Goal: Navigation & Orientation: Go to known website

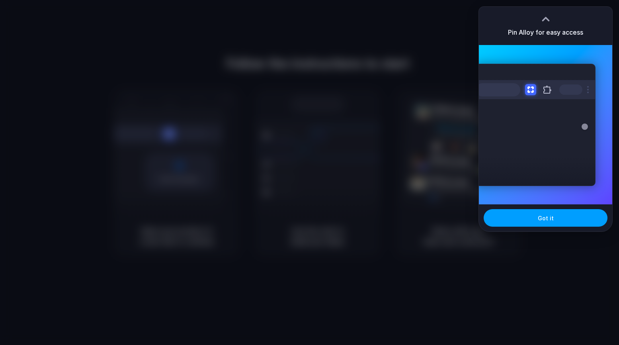
click at [526, 217] on button "Got it" at bounding box center [546, 218] width 124 height 18
